Goal: Transaction & Acquisition: Purchase product/service

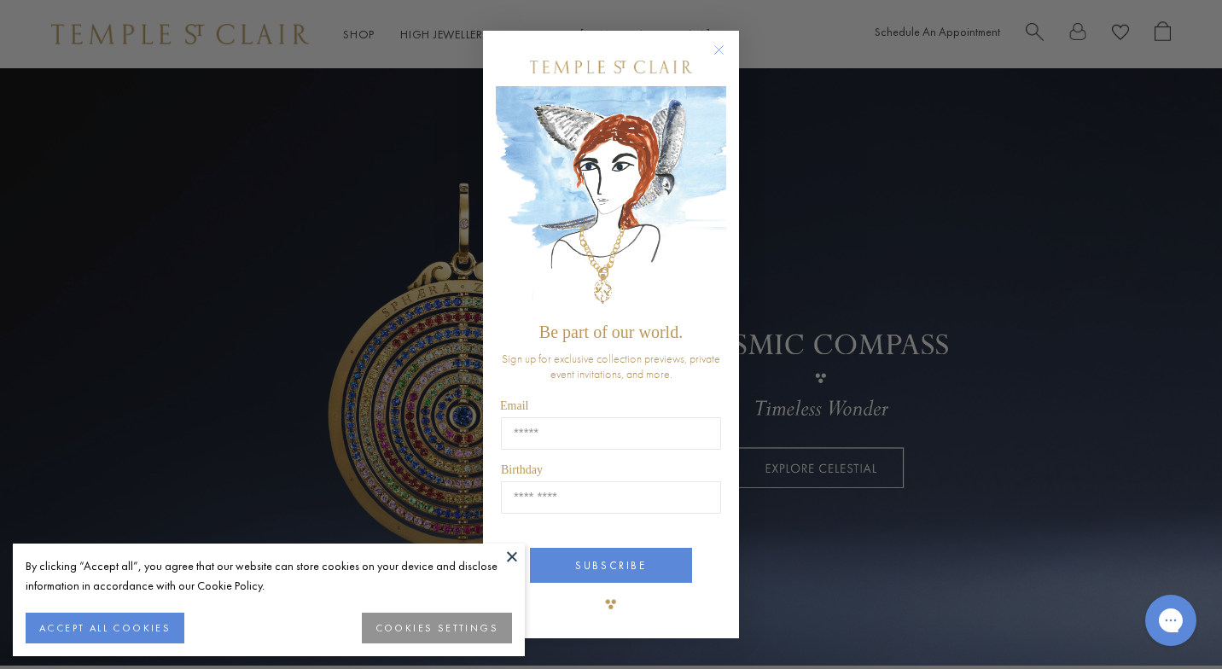
click at [719, 50] on icon "Close dialog" at bounding box center [719, 50] width 9 height 9
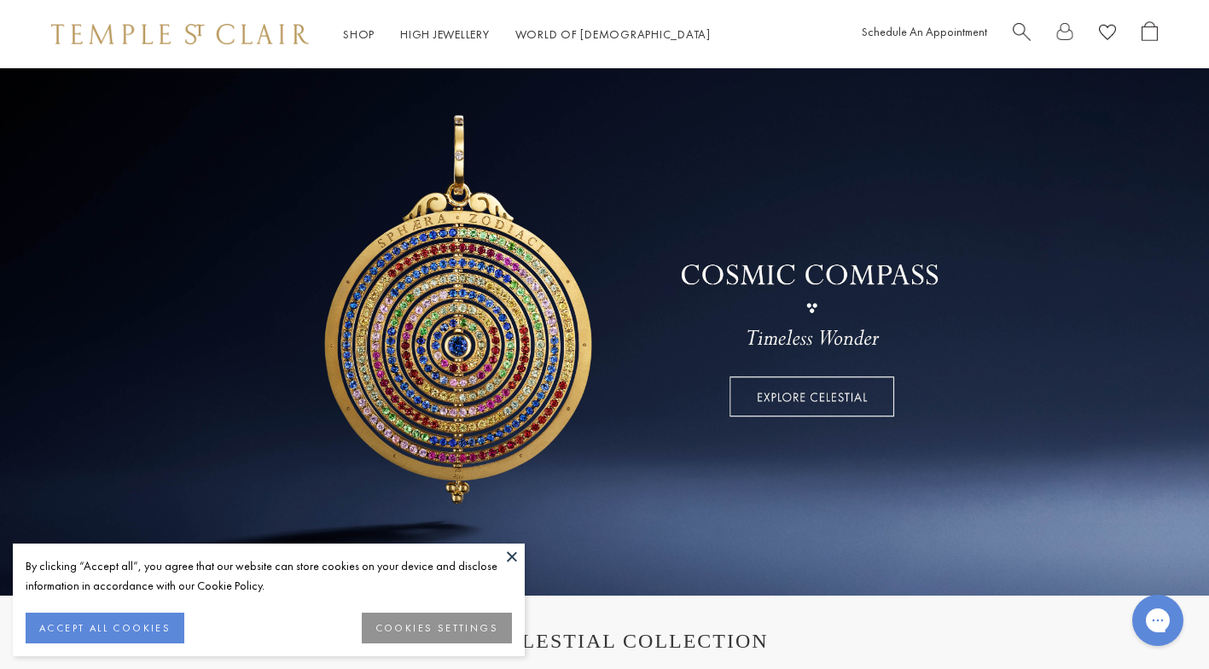
scroll to position [90, 0]
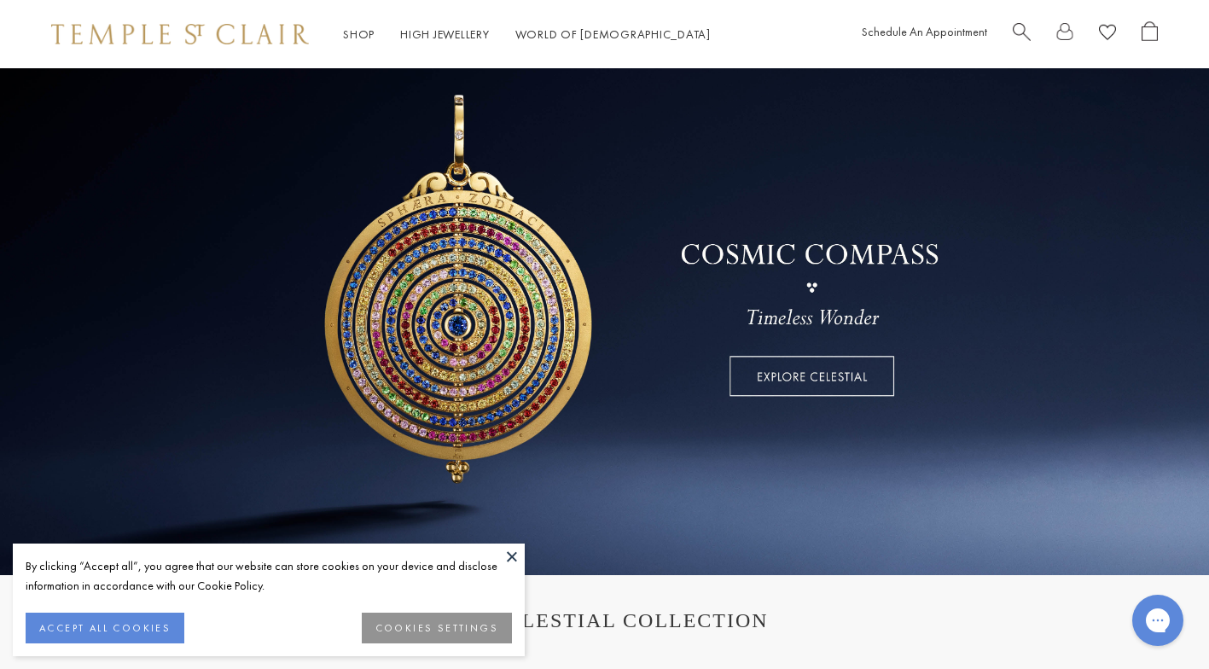
click at [512, 556] on button at bounding box center [512, 557] width 26 height 26
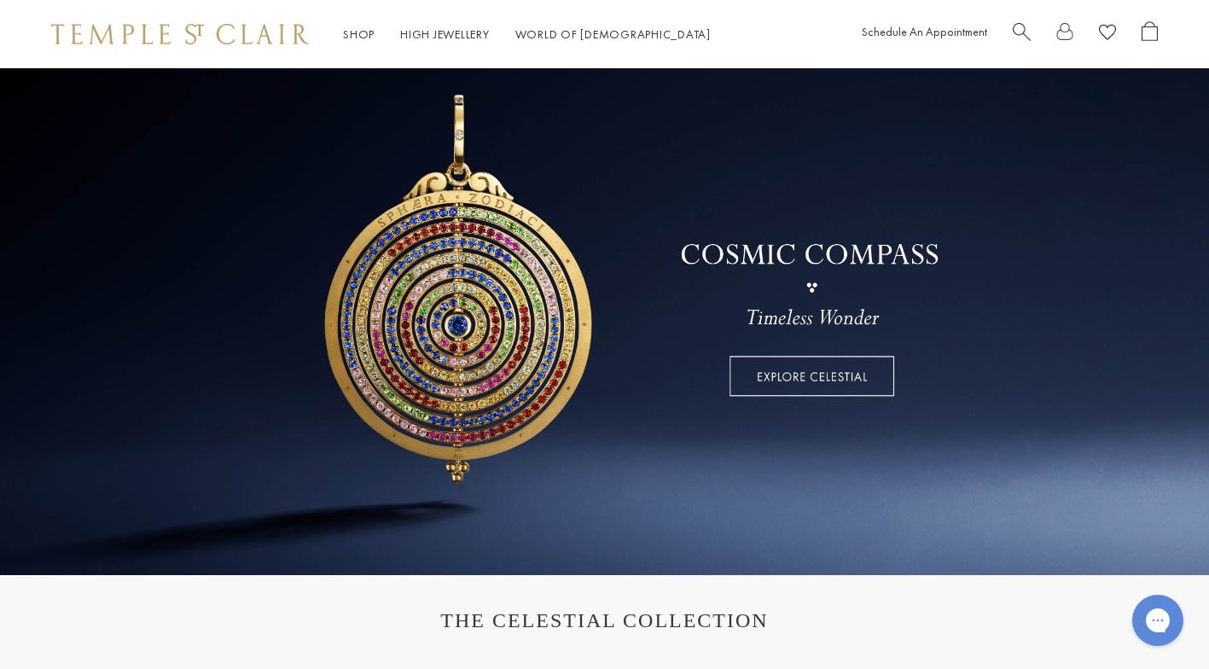
click at [350, 26] on link "Shop Shop" at bounding box center [359, 33] width 32 height 15
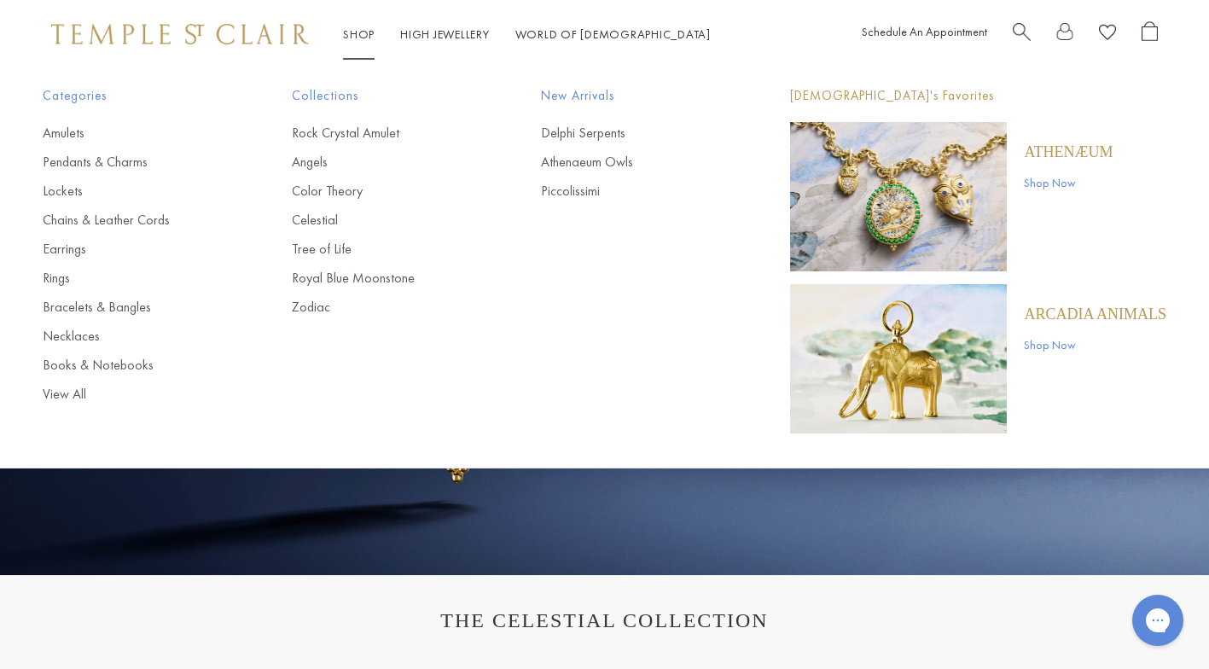
click at [57, 276] on link "Rings" at bounding box center [133, 278] width 181 height 19
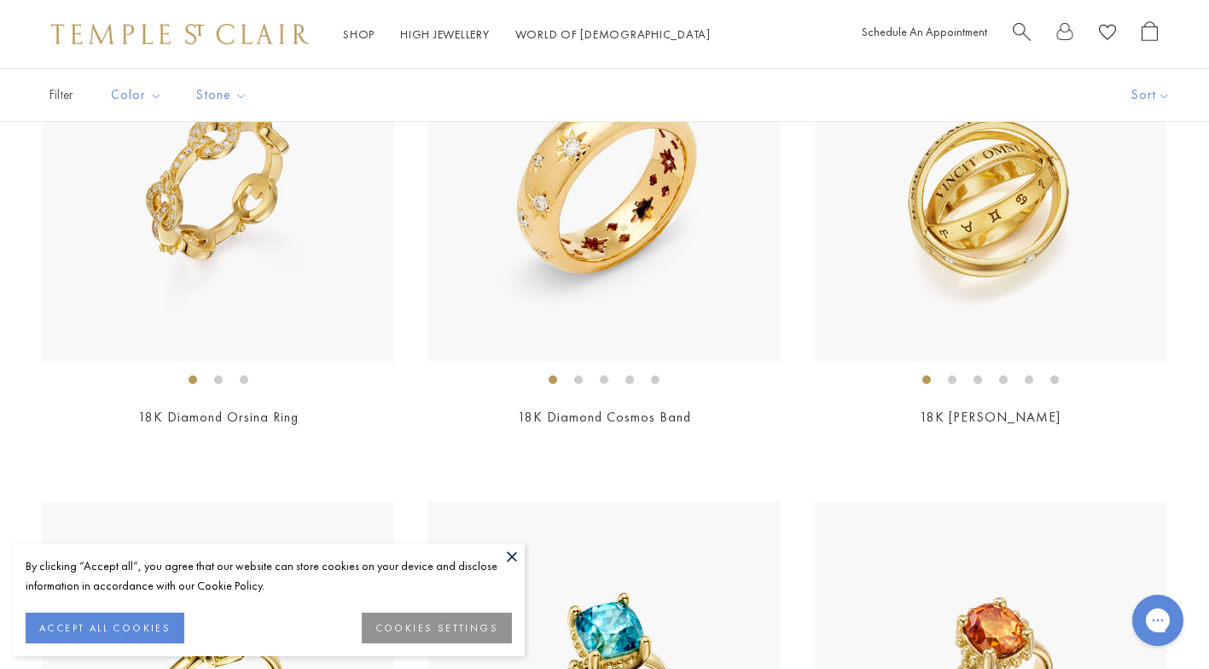
scroll to position [1751, 0]
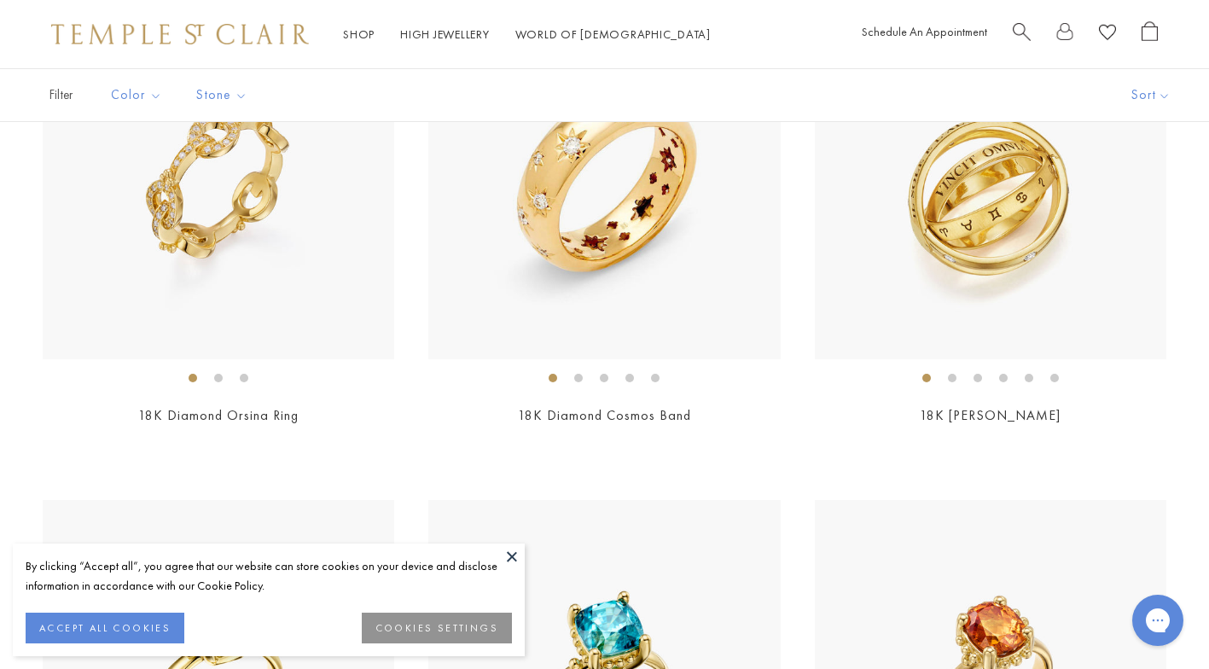
click at [519, 549] on button at bounding box center [512, 557] width 26 height 26
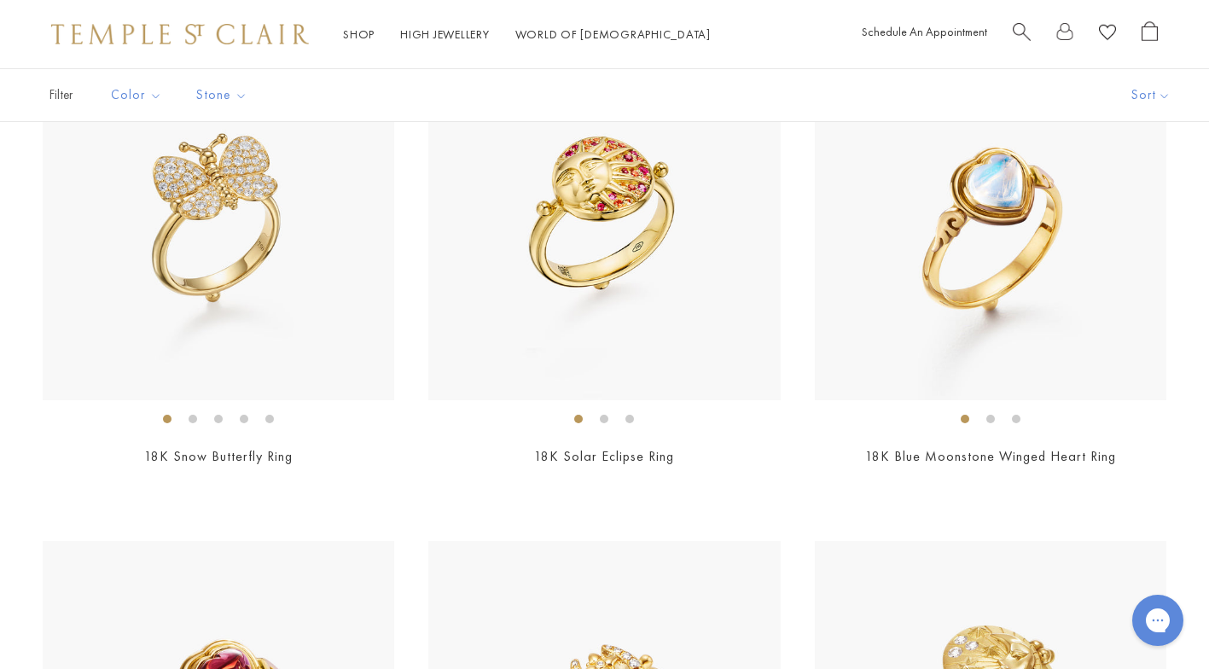
scroll to position [3683, 0]
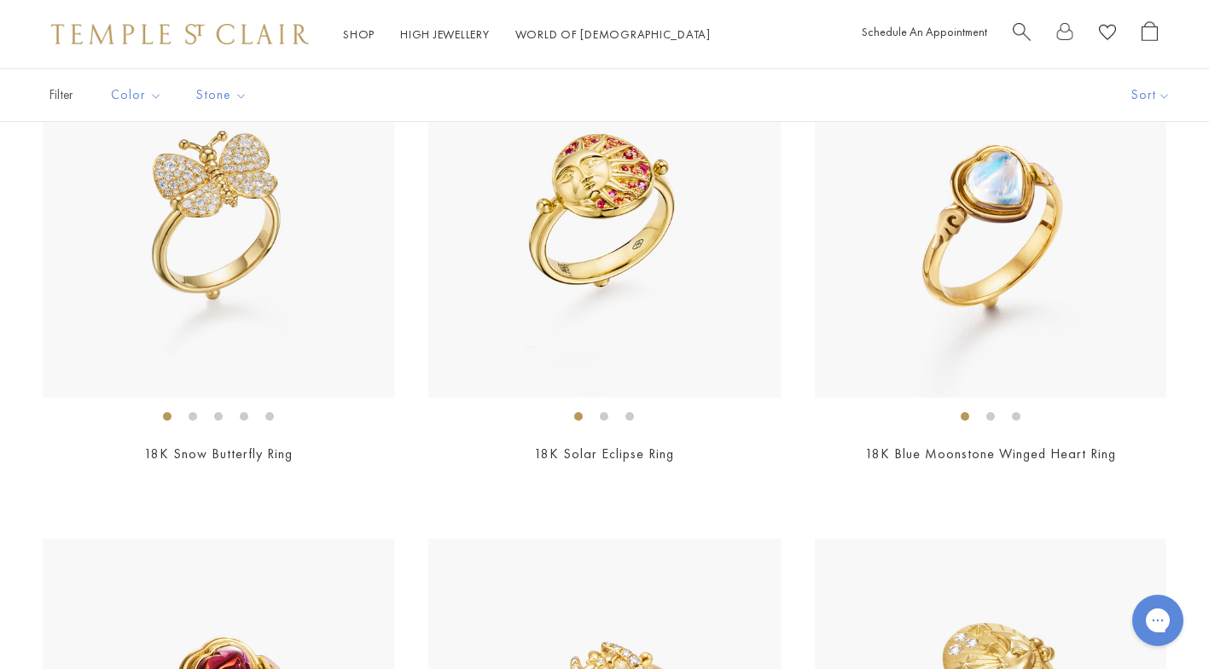
click at [628, 276] on img at bounding box center [604, 222] width 352 height 352
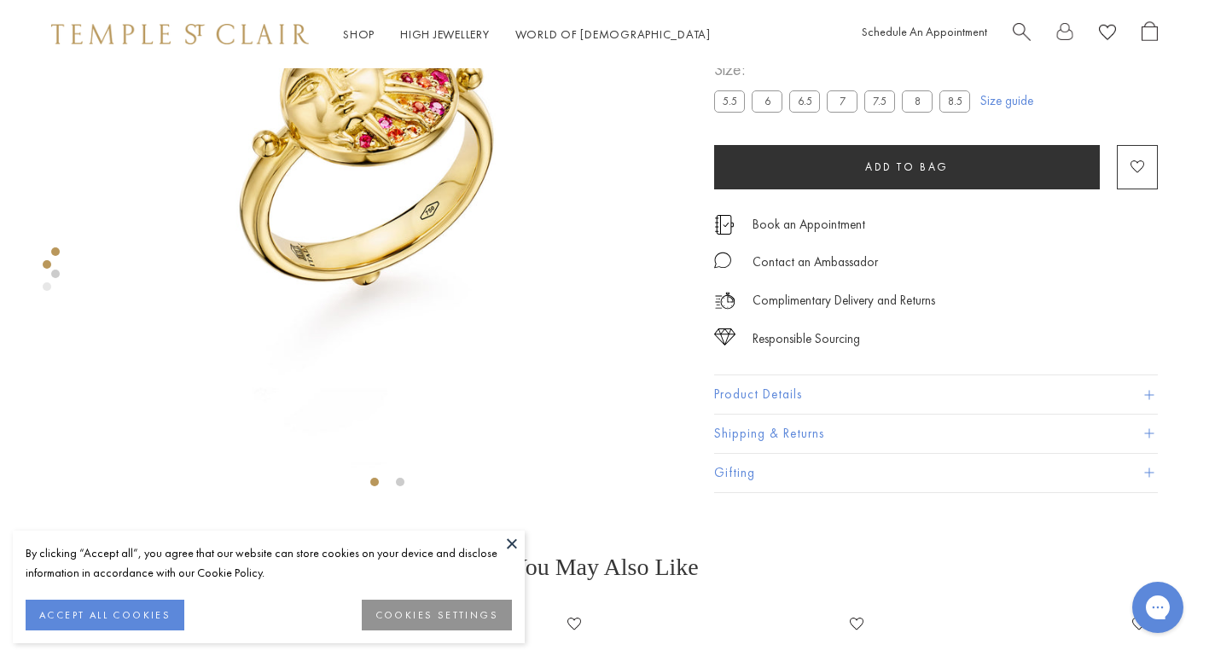
scroll to position [207, 0]
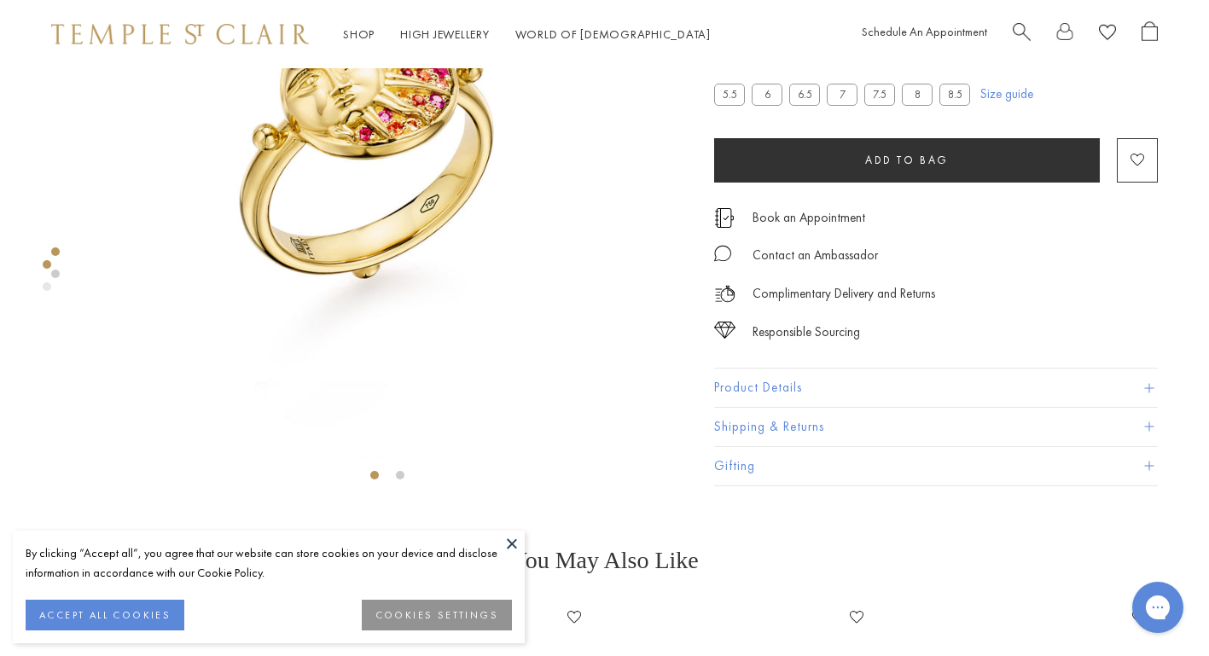
click at [510, 541] on button at bounding box center [512, 544] width 26 height 26
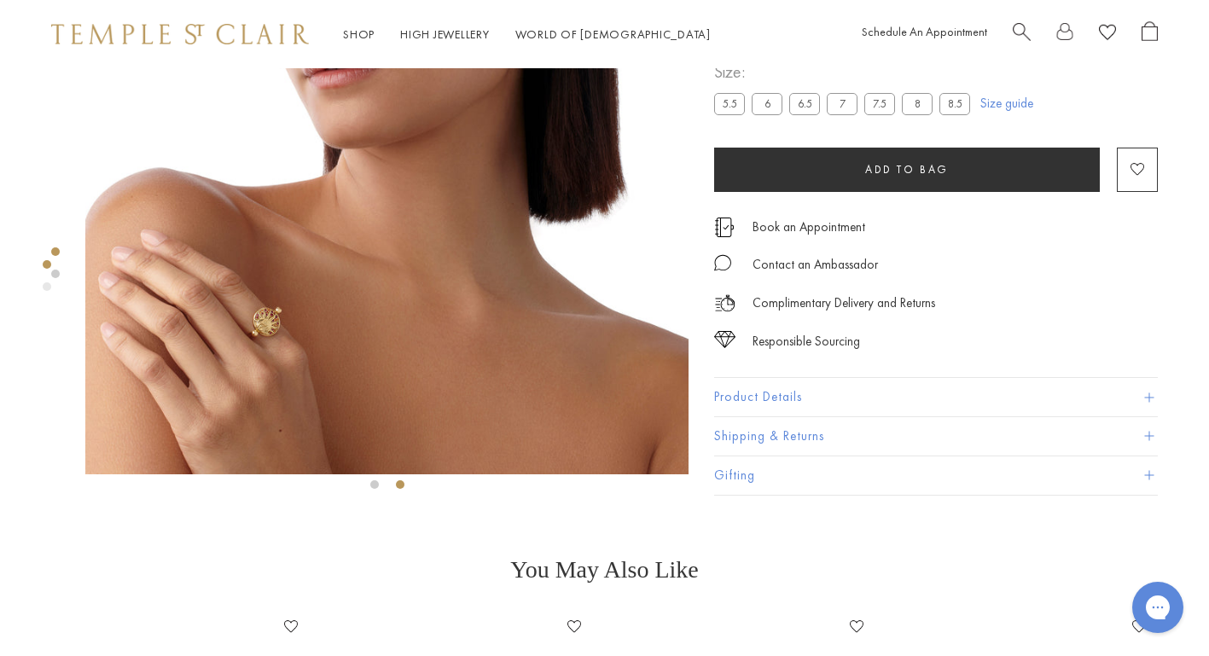
scroll to position [192, 0]
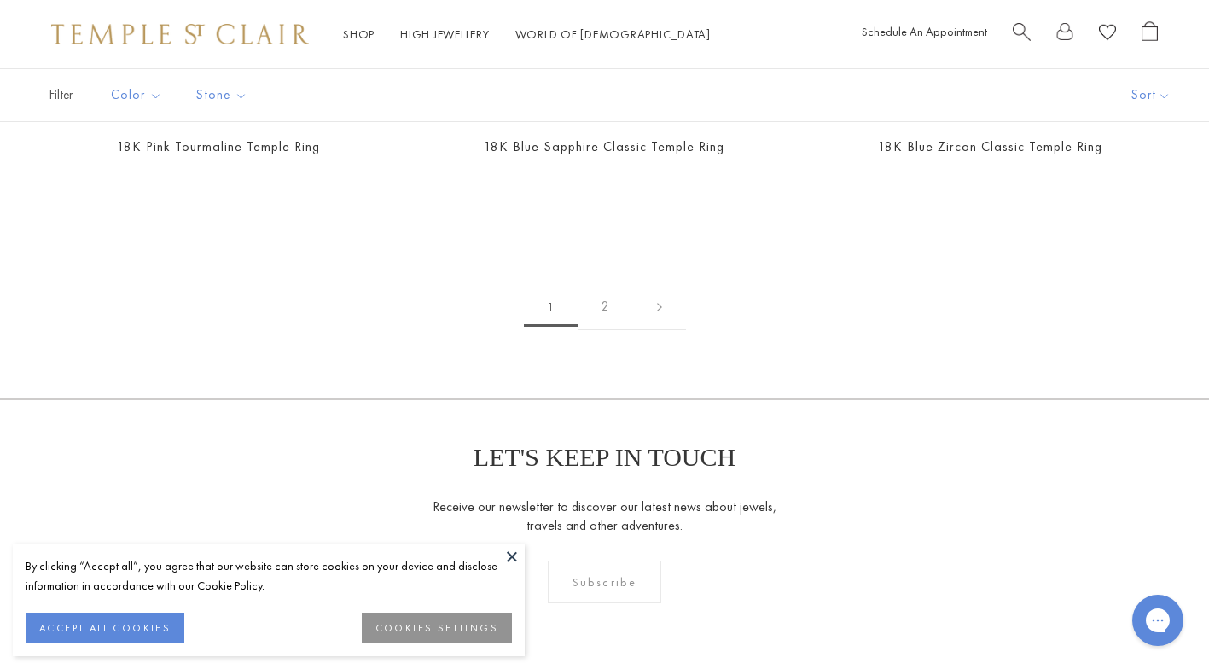
scroll to position [6280, 0]
click at [596, 307] on link "2" at bounding box center [605, 305] width 55 height 47
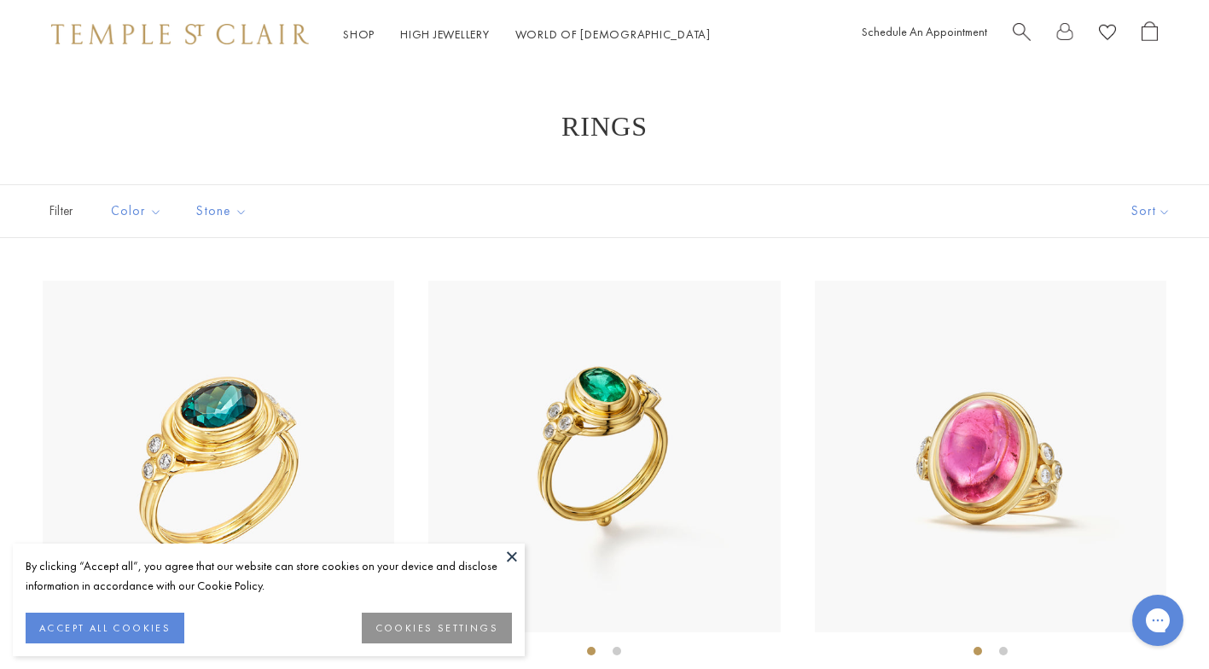
click at [467, 32] on link "High Jewellery High Jewellery" at bounding box center [445, 33] width 90 height 15
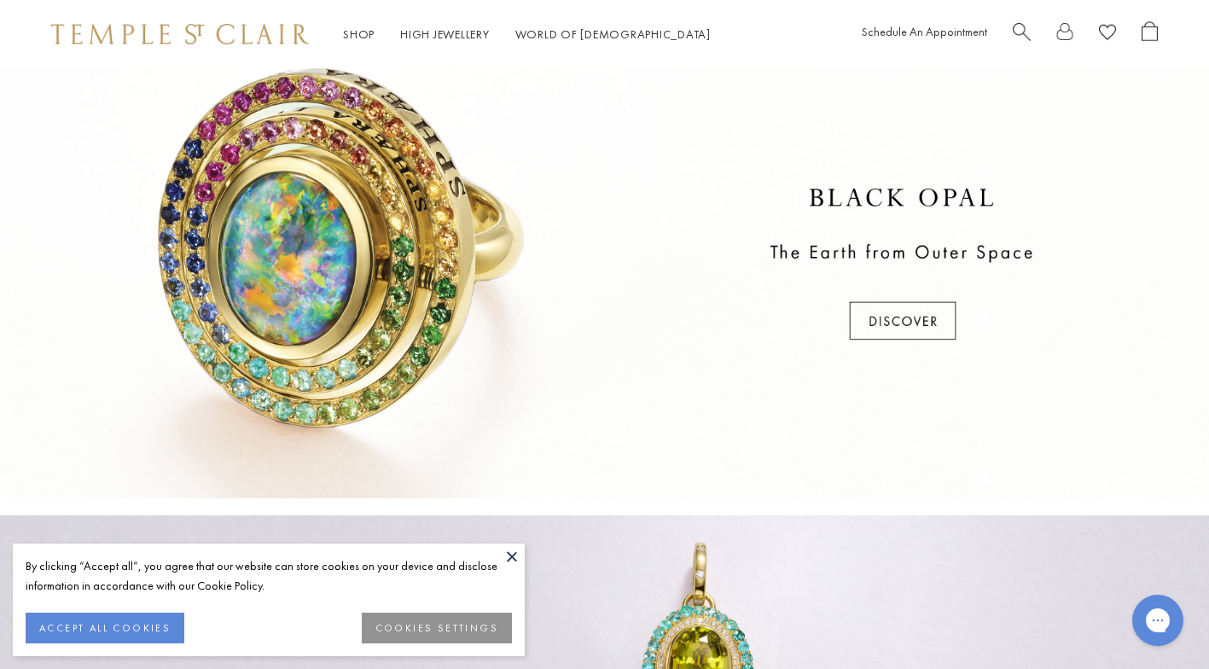
scroll to position [514, 0]
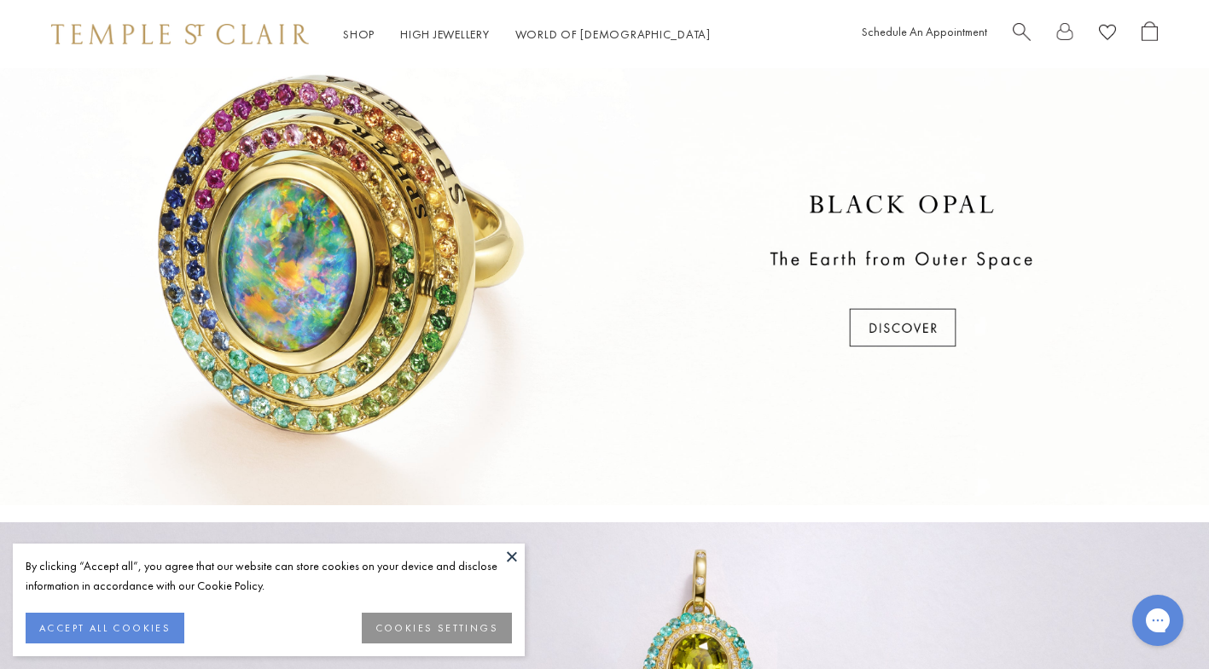
click at [885, 333] on div at bounding box center [604, 271] width 1209 height 467
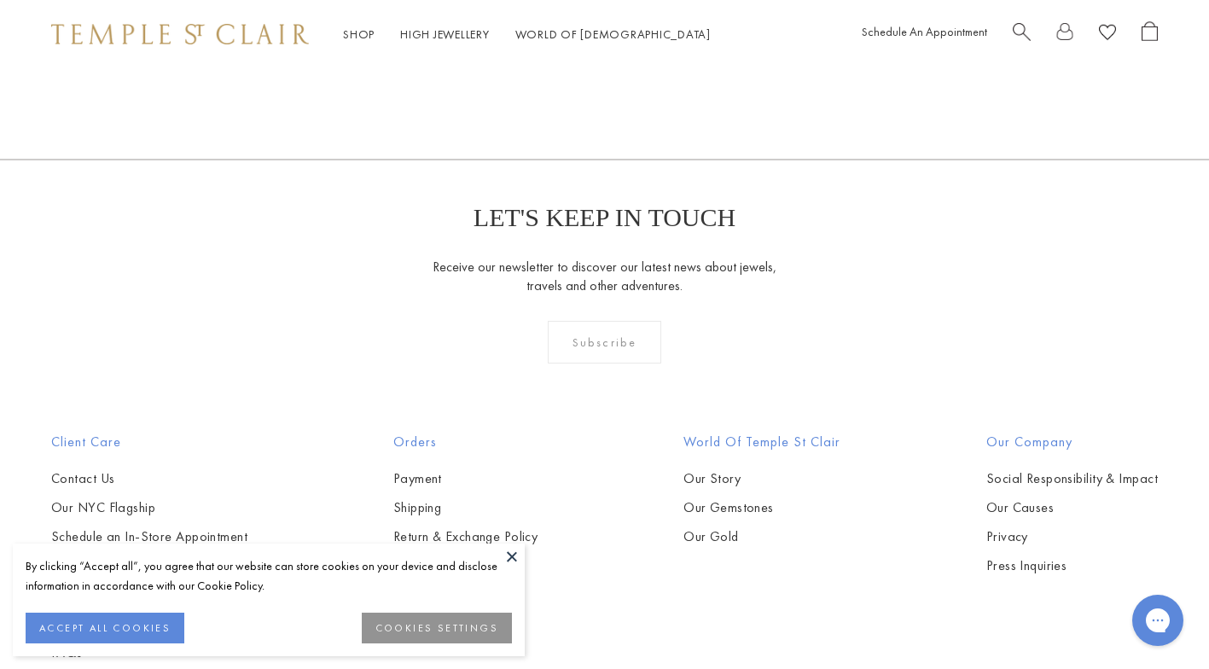
scroll to position [1060, 0]
click at [605, 27] on link "World of Temple World of Temple" at bounding box center [612, 33] width 195 height 15
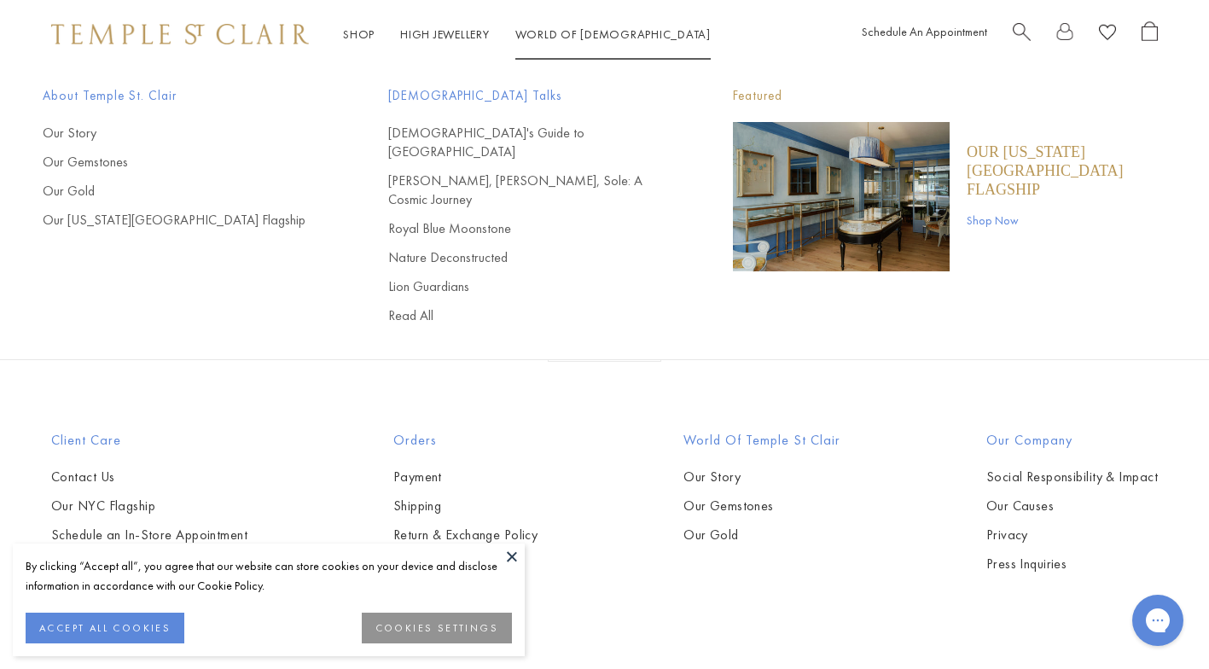
click at [352, 38] on link "Shop Shop" at bounding box center [359, 33] width 32 height 15
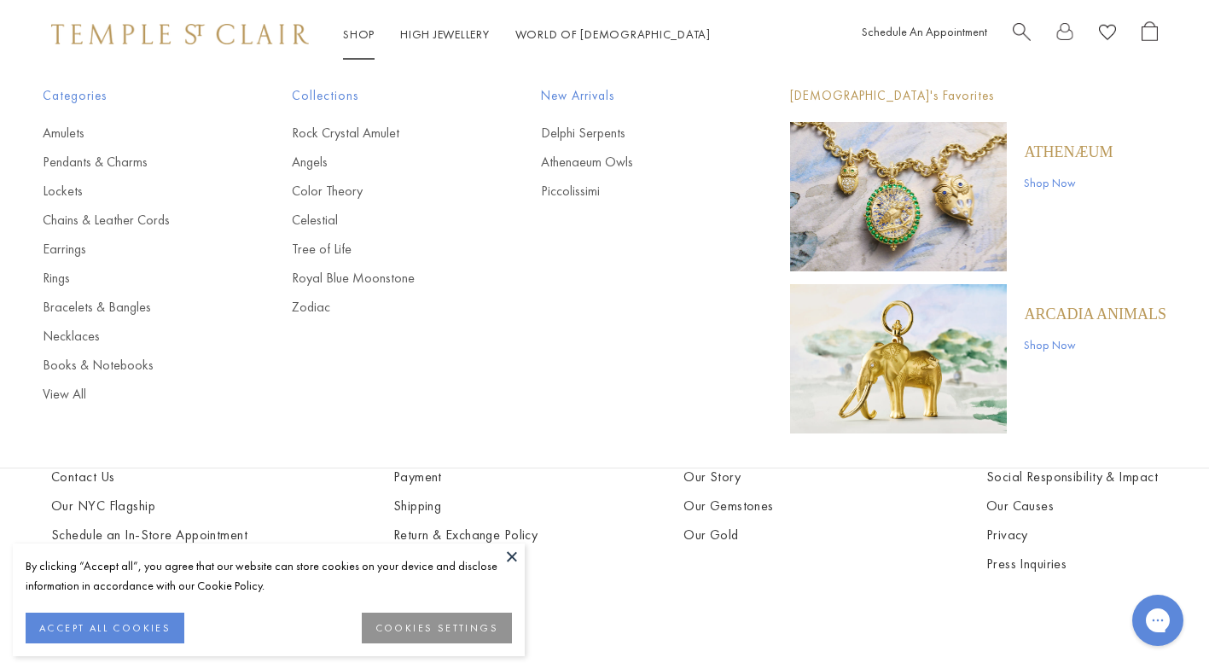
click at [122, 312] on link "Bracelets & Bangles" at bounding box center [133, 307] width 181 height 19
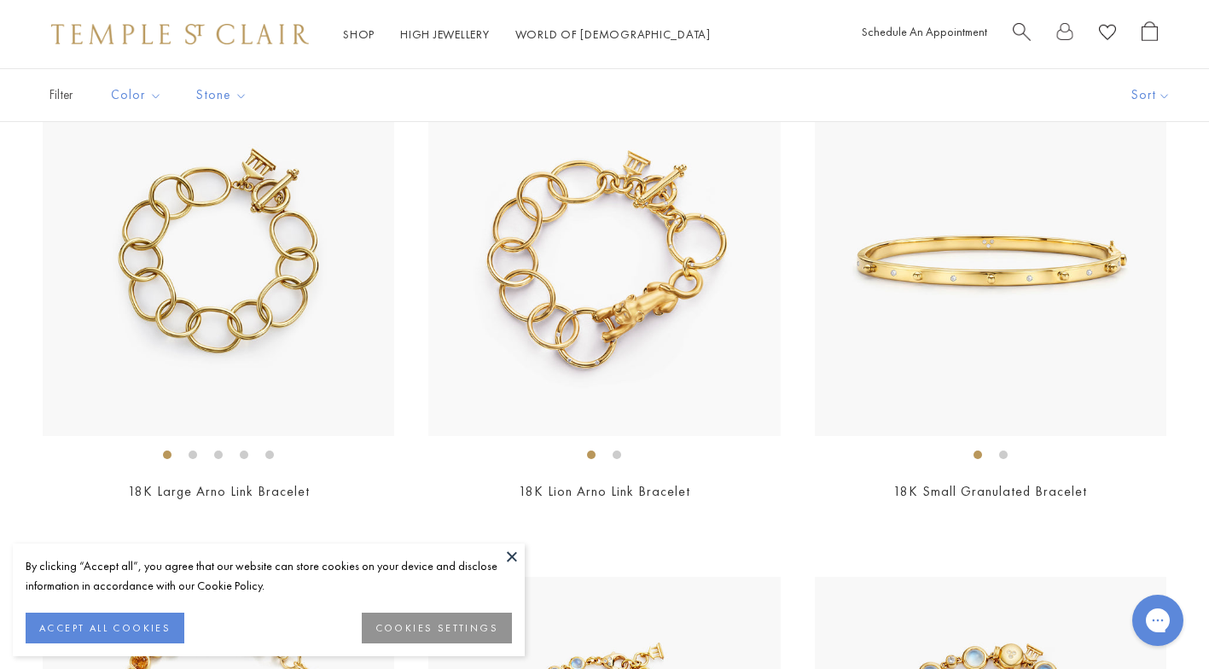
scroll to position [3176, 0]
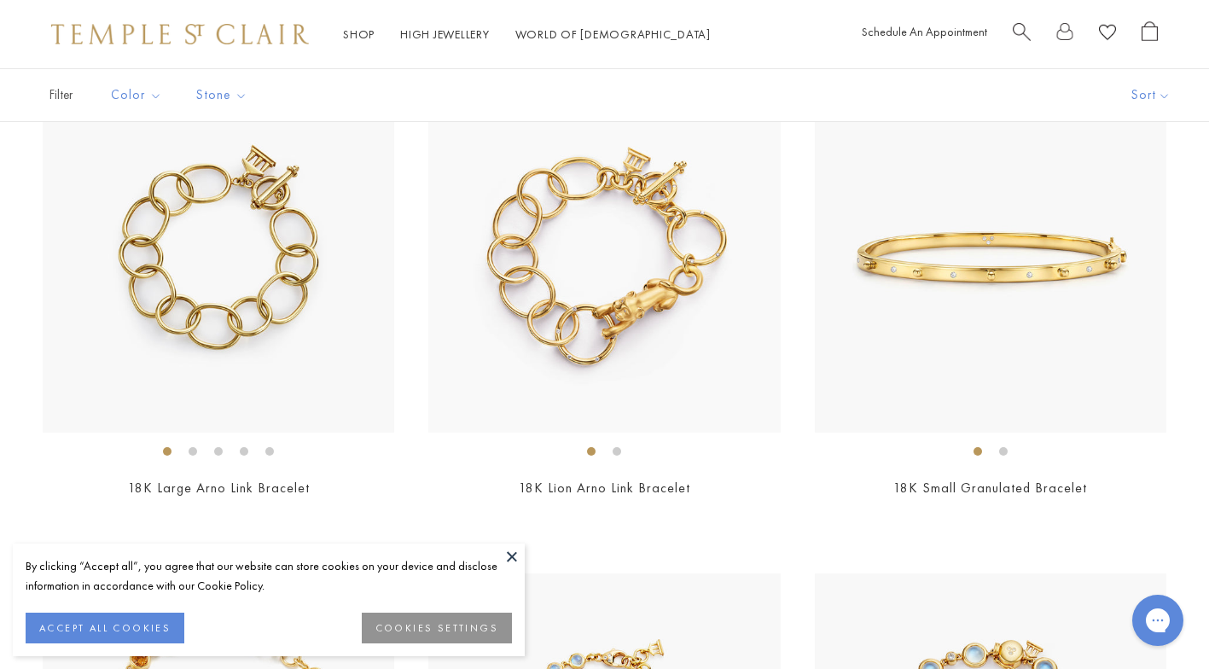
click at [512, 556] on button at bounding box center [512, 557] width 26 height 26
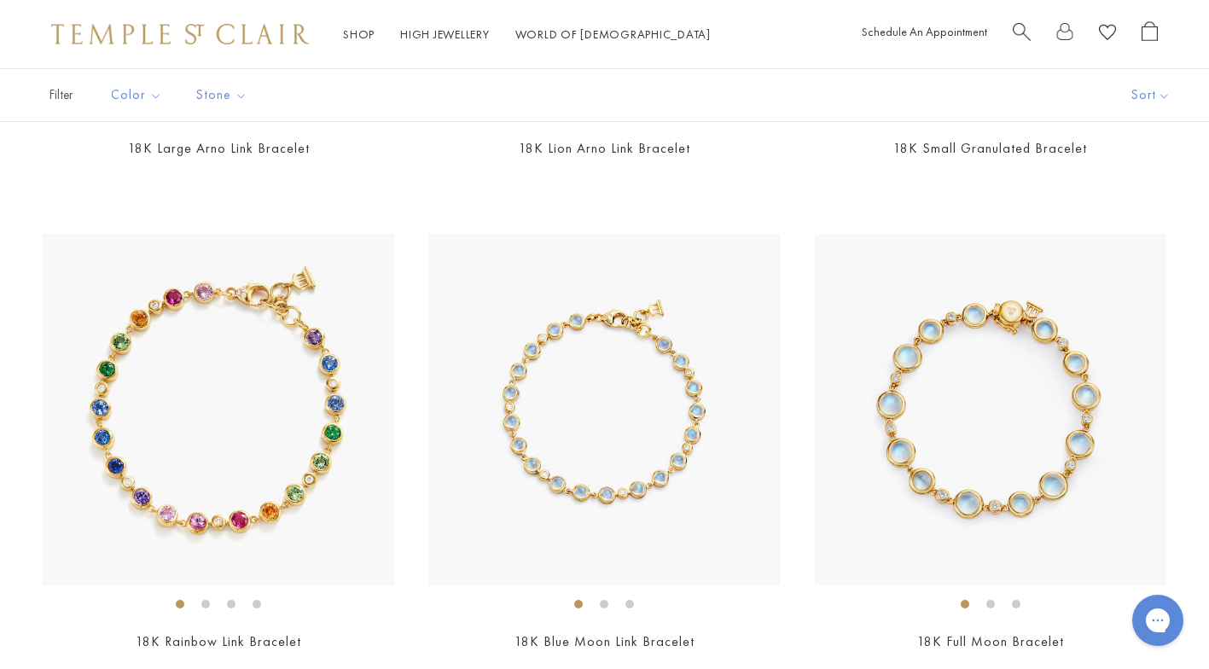
scroll to position [3518, 0]
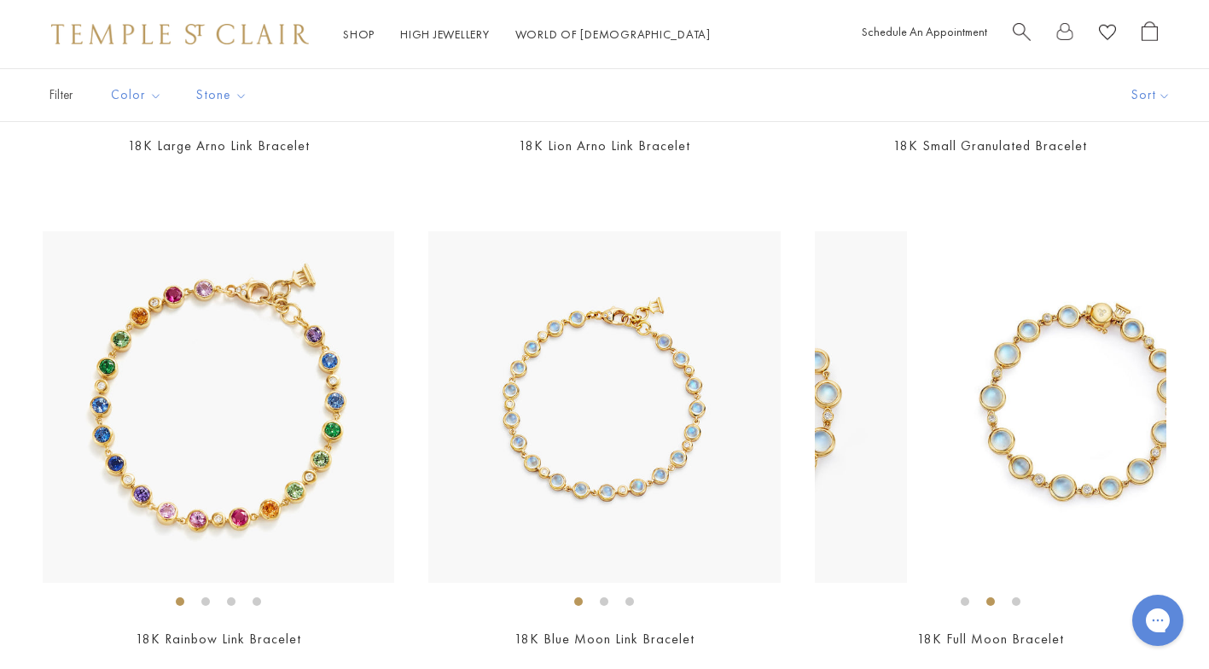
click at [1052, 591] on ol at bounding box center [991, 601] width 352 height 21
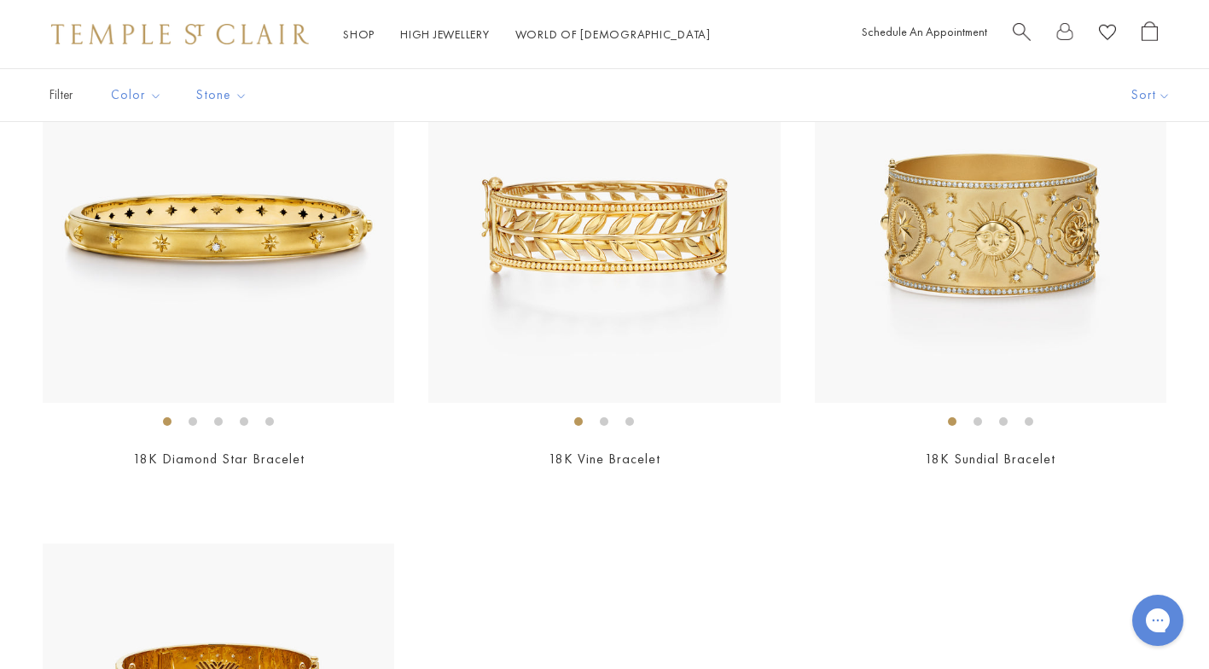
scroll to position [4683, 0]
click at [352, 38] on link "Shop Shop" at bounding box center [359, 33] width 32 height 15
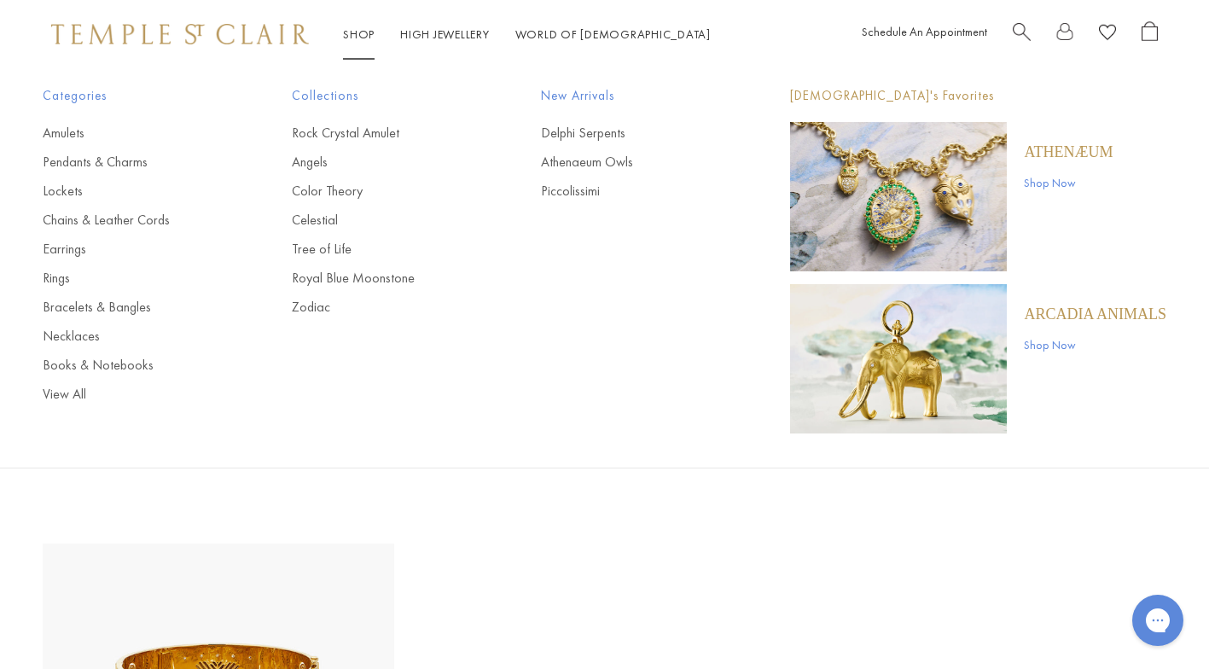
click at [608, 131] on link "Delphi Serpents" at bounding box center [631, 133] width 181 height 19
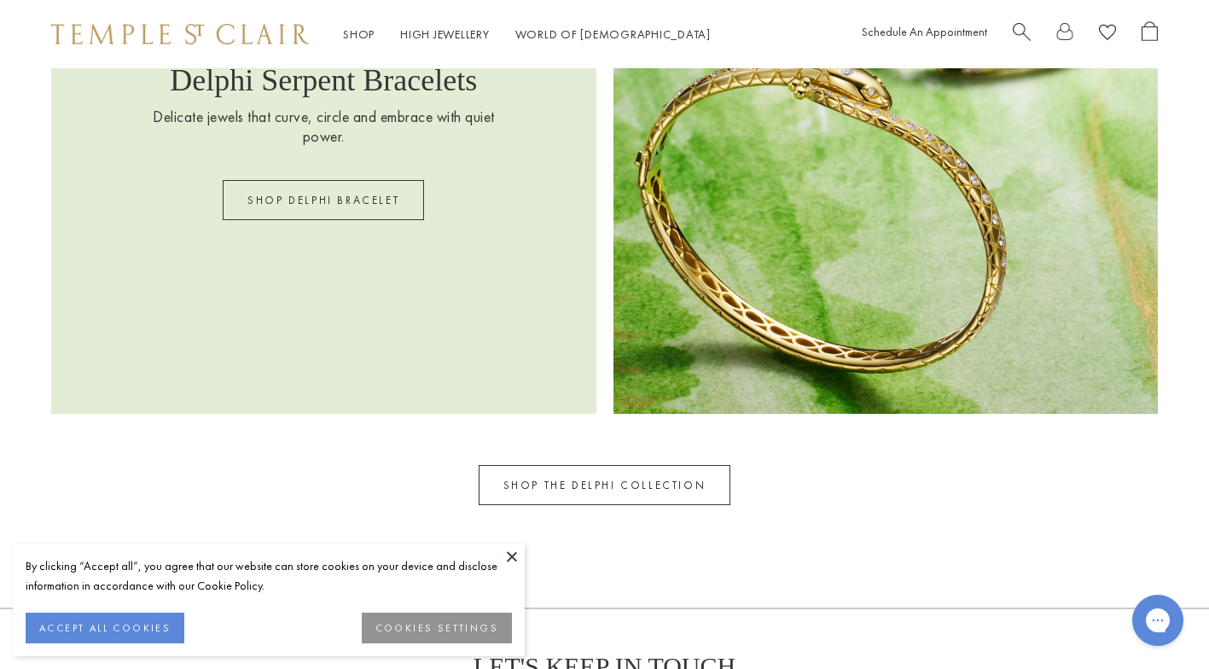
scroll to position [2495, 0]
click at [363, 190] on link "SHOP DELPHI BRACELET" at bounding box center [323, 201] width 201 height 40
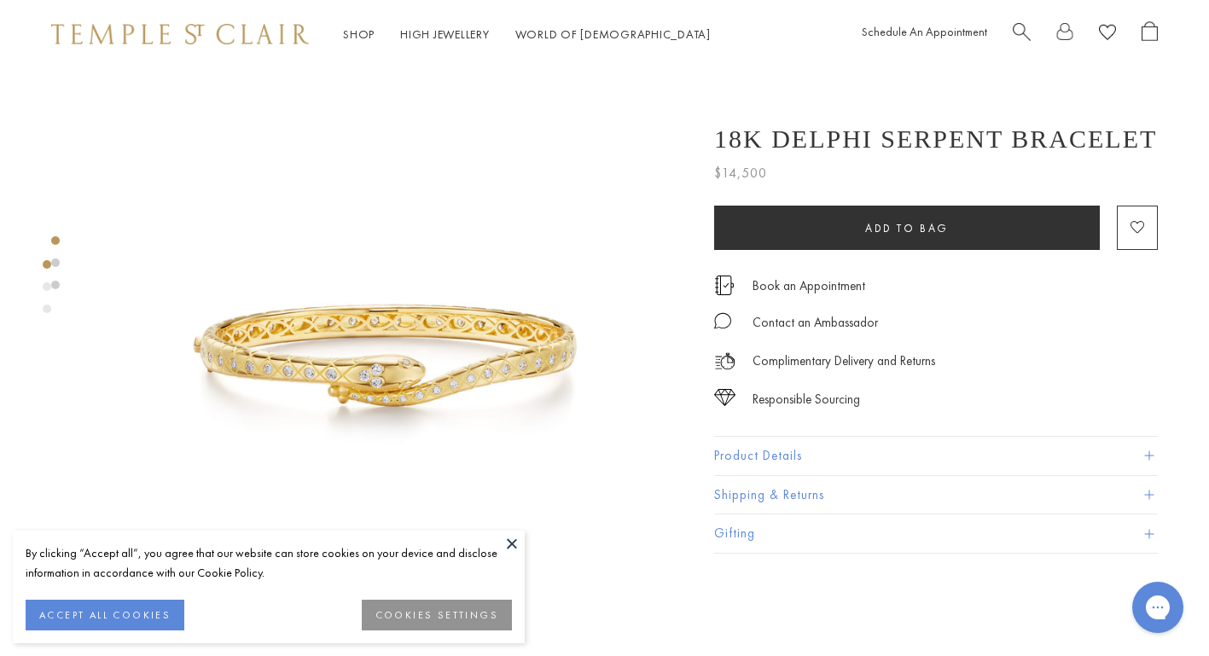
scroll to position [12, 0]
